Goal: Task Accomplishment & Management: Complete application form

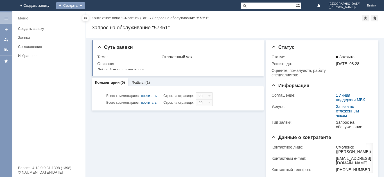
click at [85, 3] on div "Создать" at bounding box center [70, 5] width 29 height 7
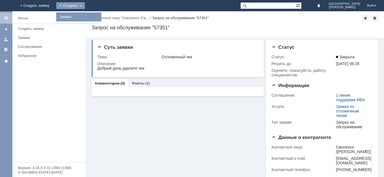
click at [100, 20] on link "Заявка" at bounding box center [78, 17] width 43 height 7
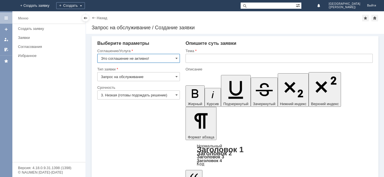
click at [162, 61] on input "Это соглашение не активно!" at bounding box center [138, 58] width 83 height 9
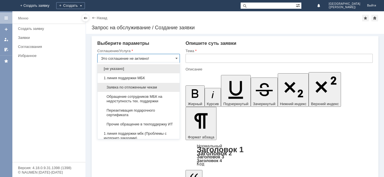
click at [144, 90] on div "Заявка по отложенным чекам" at bounding box center [139, 87] width 82 height 9
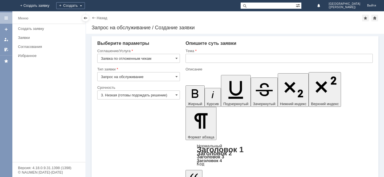
type input "Заявка по отложенным чекам"
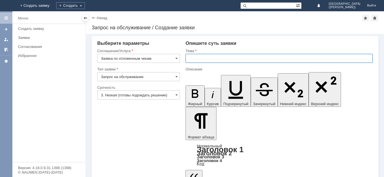
click at [206, 57] on input "text" at bounding box center [279, 58] width 187 height 9
type input "Отложенные чеки"
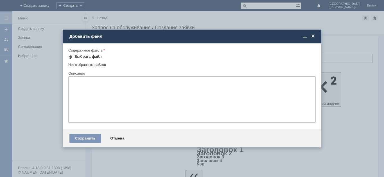
click at [93, 56] on div "Выбрать файл" at bounding box center [88, 56] width 27 height 5
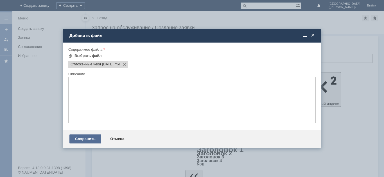
click at [95, 137] on div "Сохранить" at bounding box center [86, 138] width 32 height 9
